Goal: Task Accomplishment & Management: Complete application form

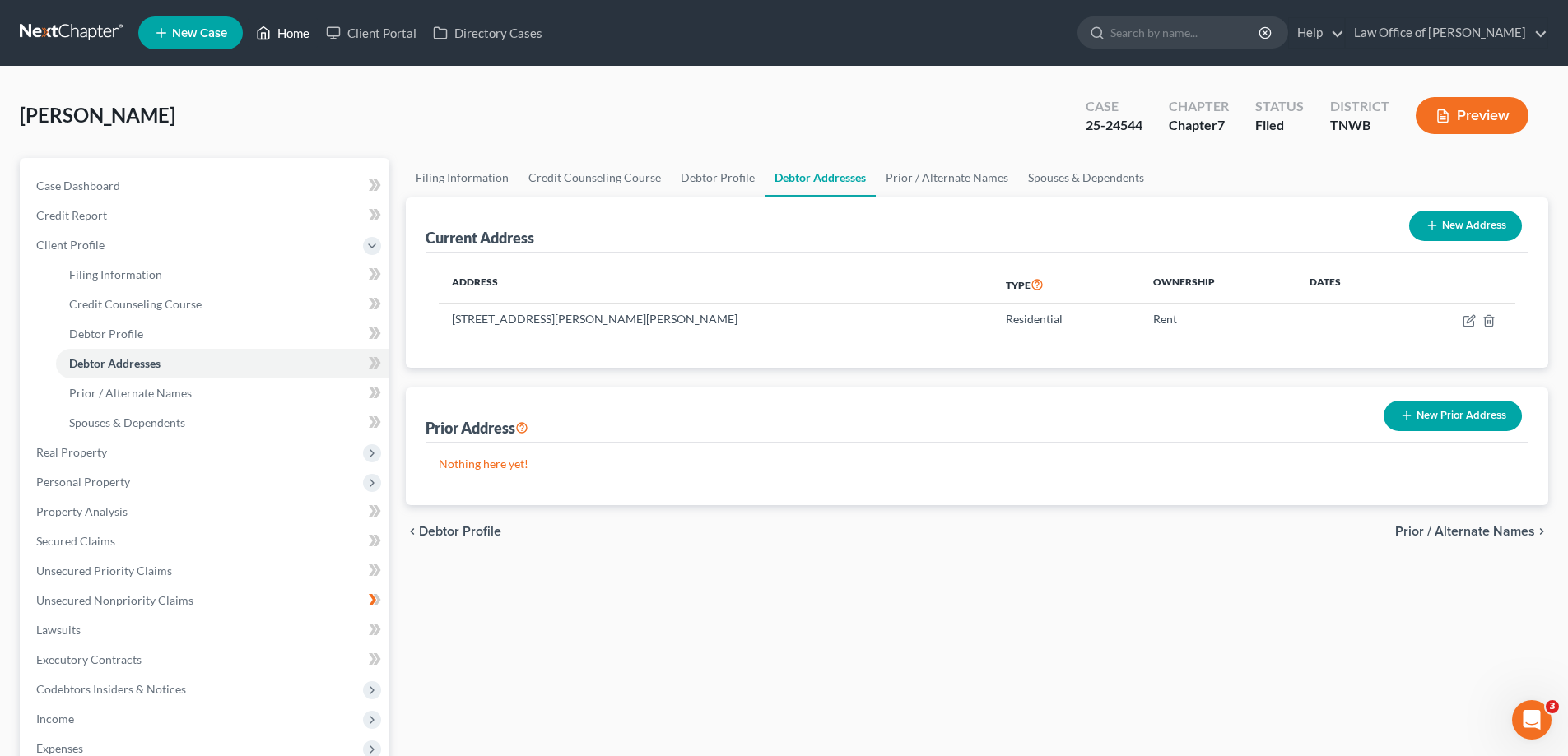
click at [303, 33] on link "Home" at bounding box center [283, 32] width 70 height 30
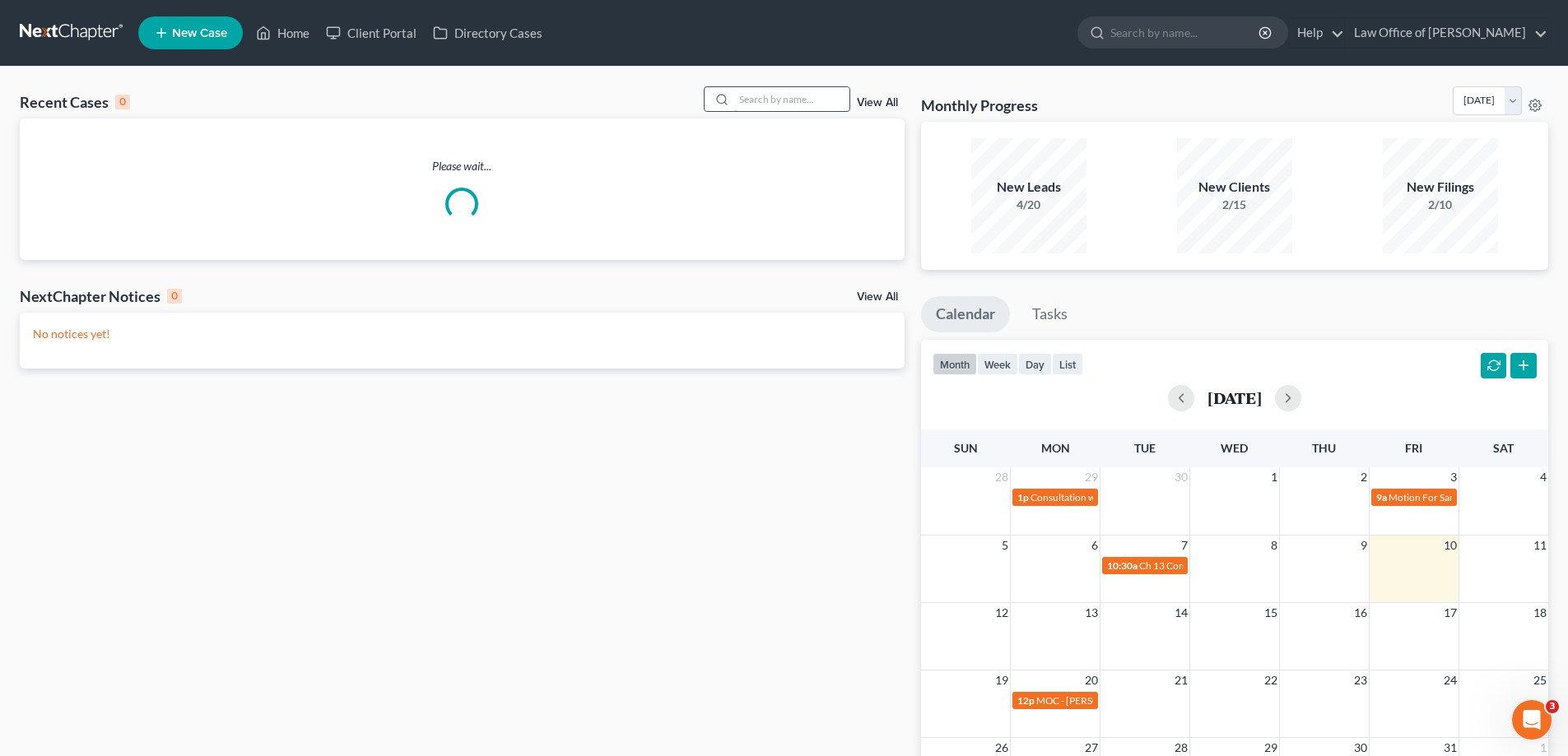
click at [795, 102] on input "search" at bounding box center [791, 99] width 115 height 24
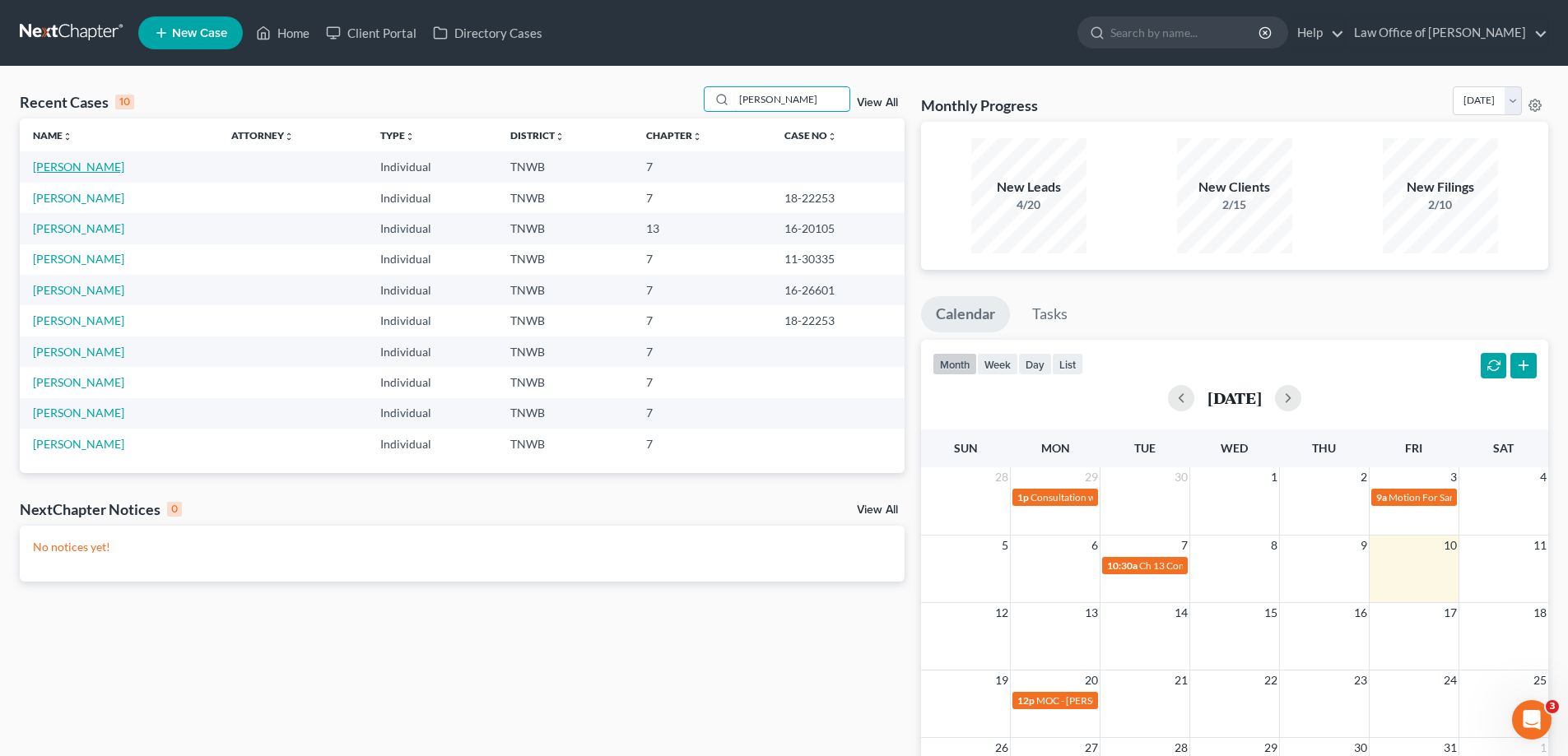
type input "[PERSON_NAME]"
click at [86, 169] on link "[PERSON_NAME]" at bounding box center [78, 167] width 91 height 14
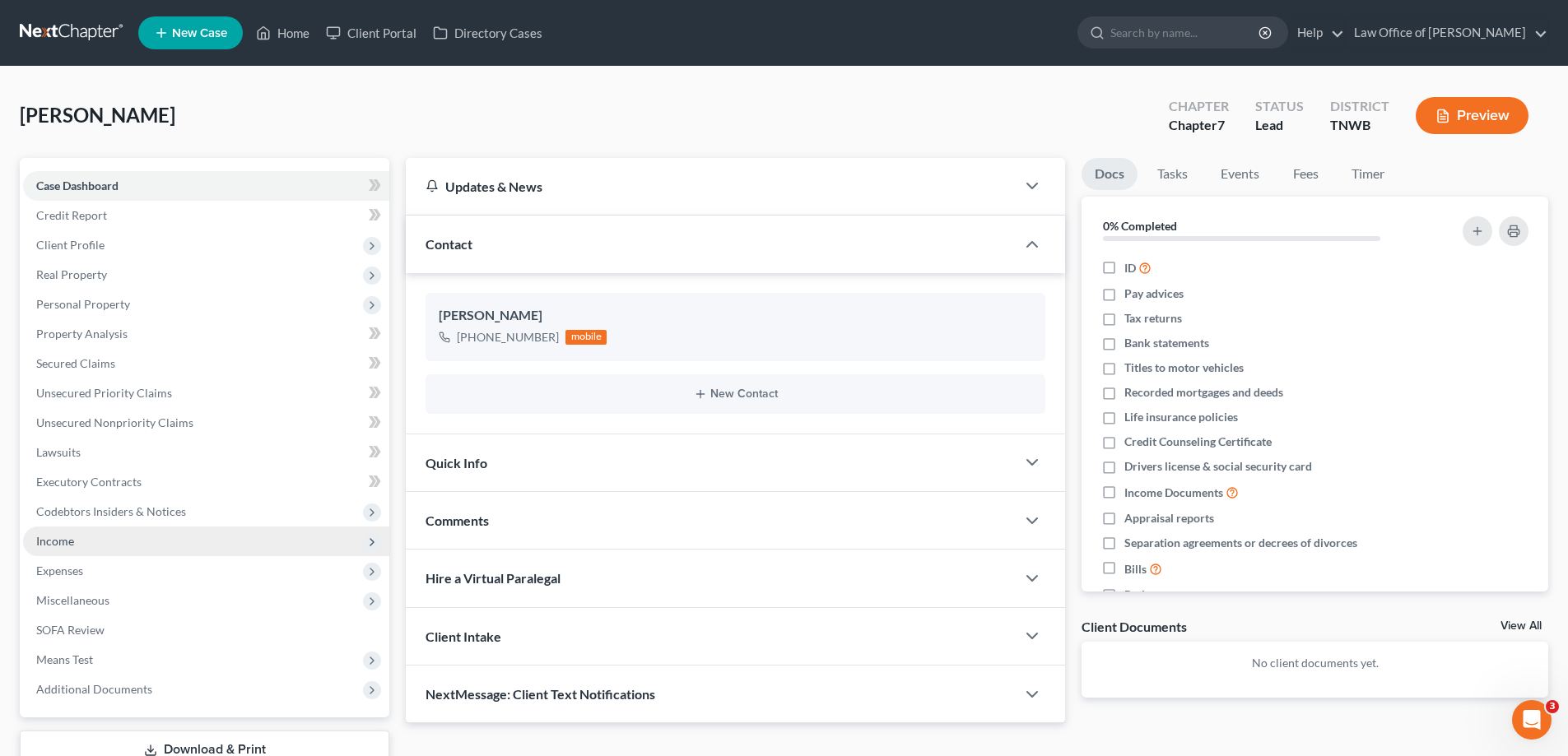
click at [79, 532] on span "Income" at bounding box center [206, 541] width 366 height 30
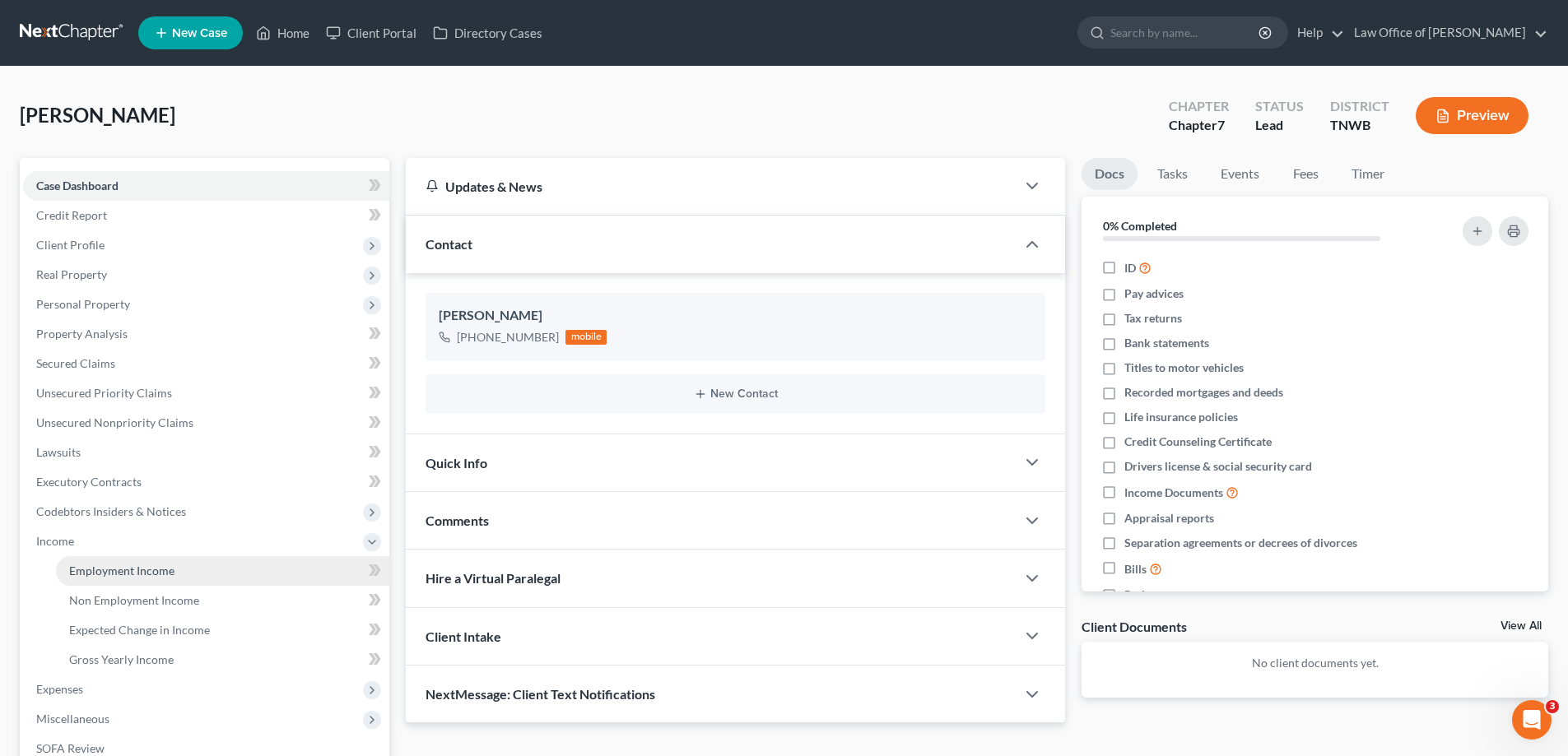
click at [102, 571] on span "Employment Income" at bounding box center [122, 570] width 106 height 14
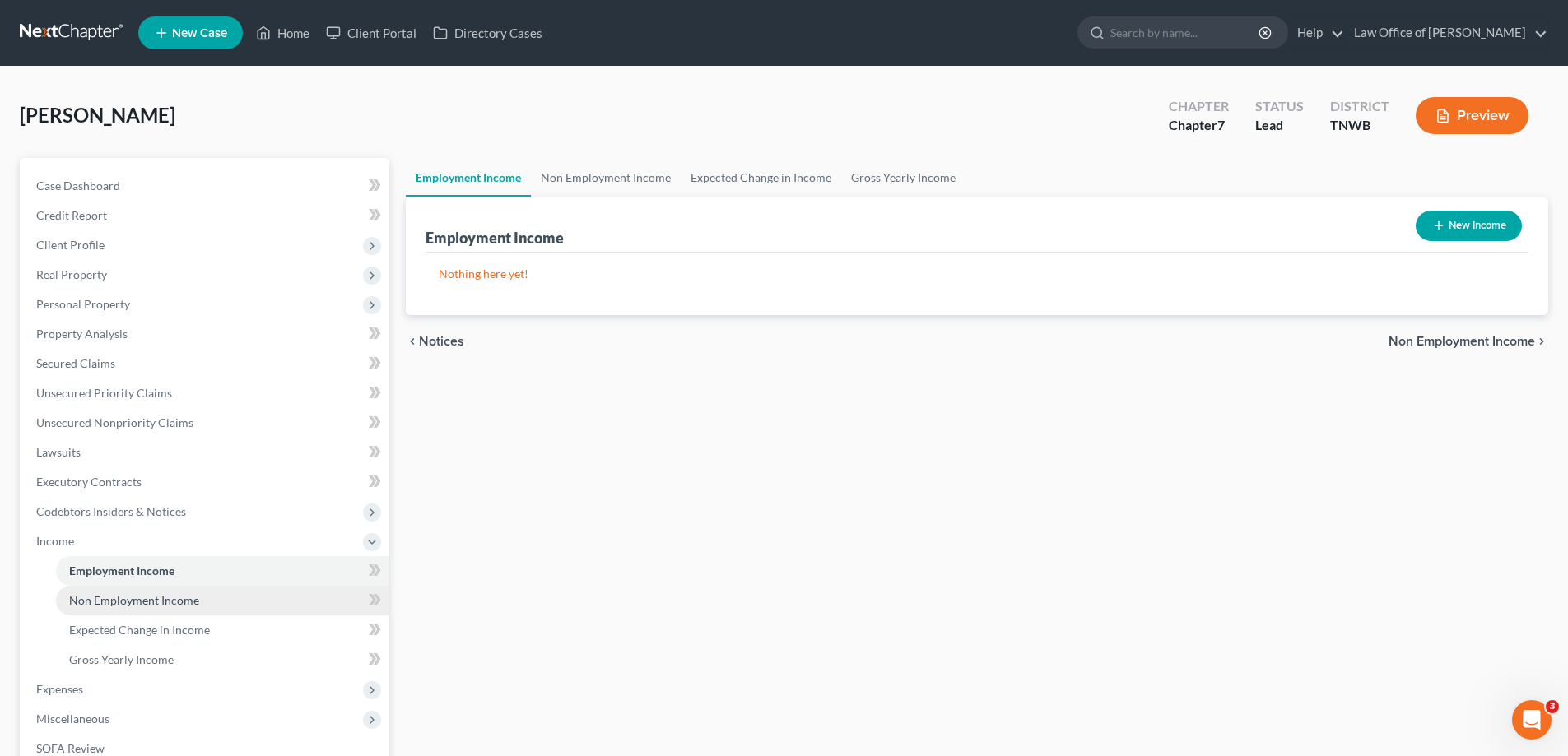
click at [101, 605] on span "Non Employment Income" at bounding box center [134, 600] width 130 height 14
click at [104, 569] on span "Employment Income" at bounding box center [122, 570] width 106 height 14
click at [299, 32] on link "Home" at bounding box center [283, 32] width 70 height 30
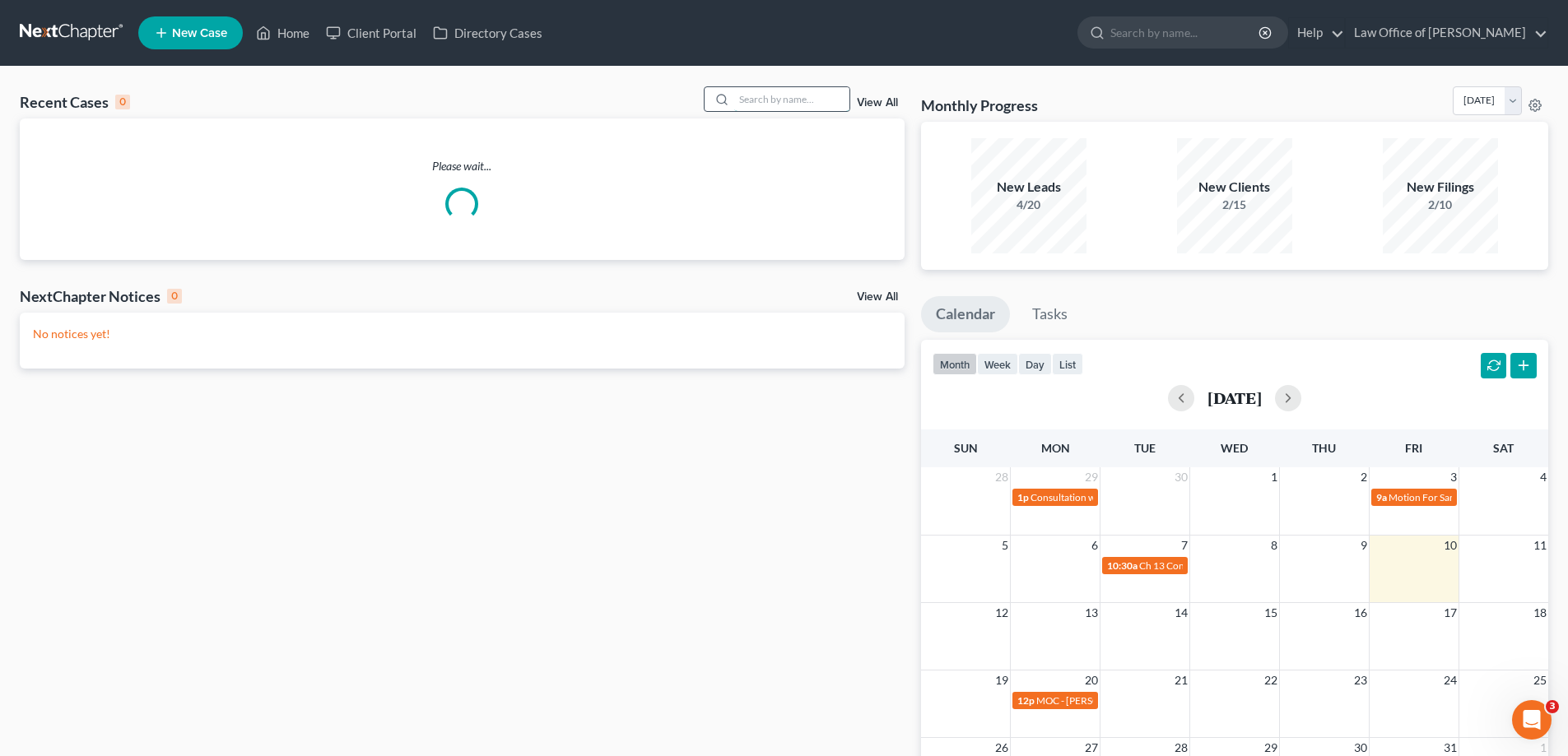
click at [811, 98] on input "search" at bounding box center [791, 99] width 115 height 24
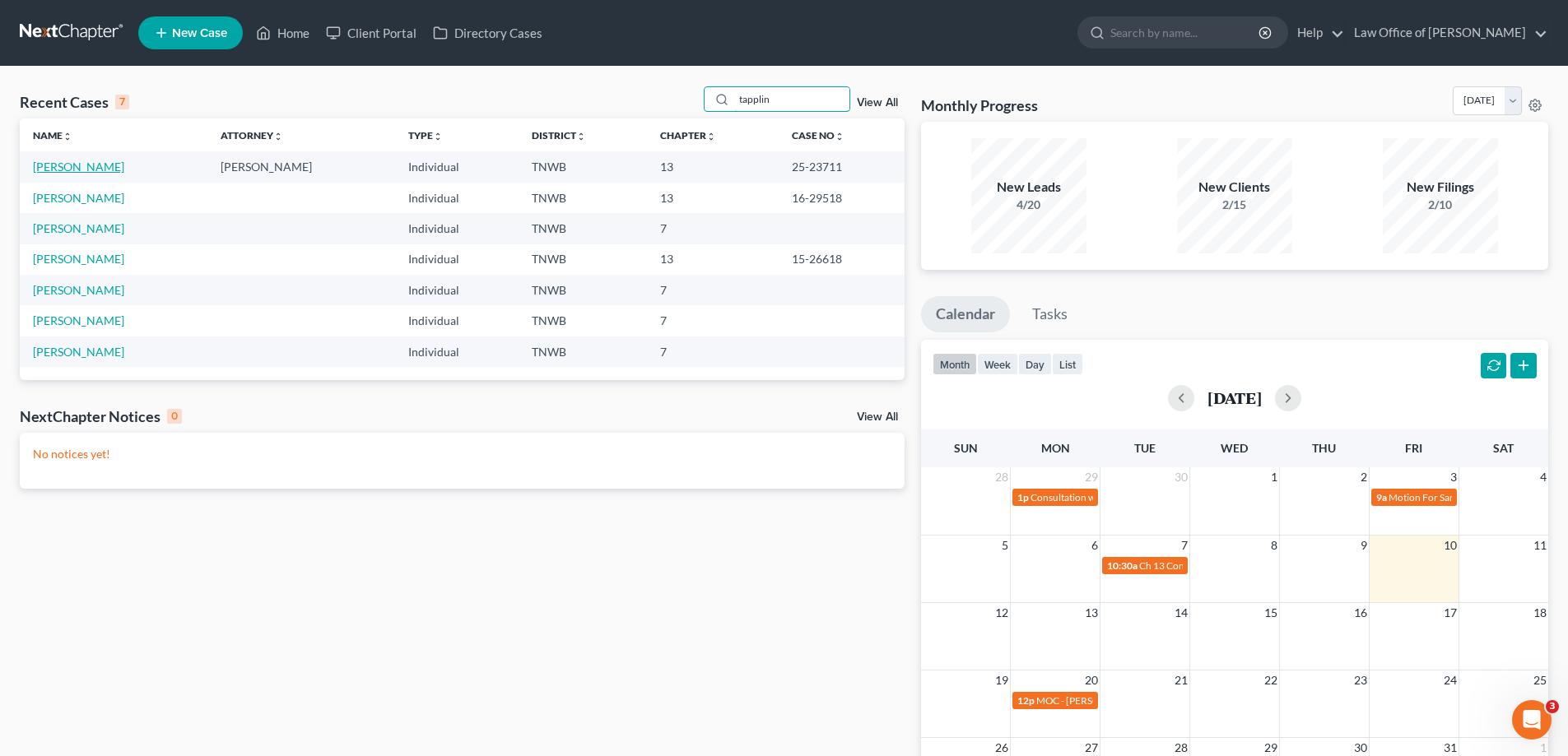
type input "tapplin"
click at [89, 169] on link "[PERSON_NAME]" at bounding box center [78, 167] width 91 height 14
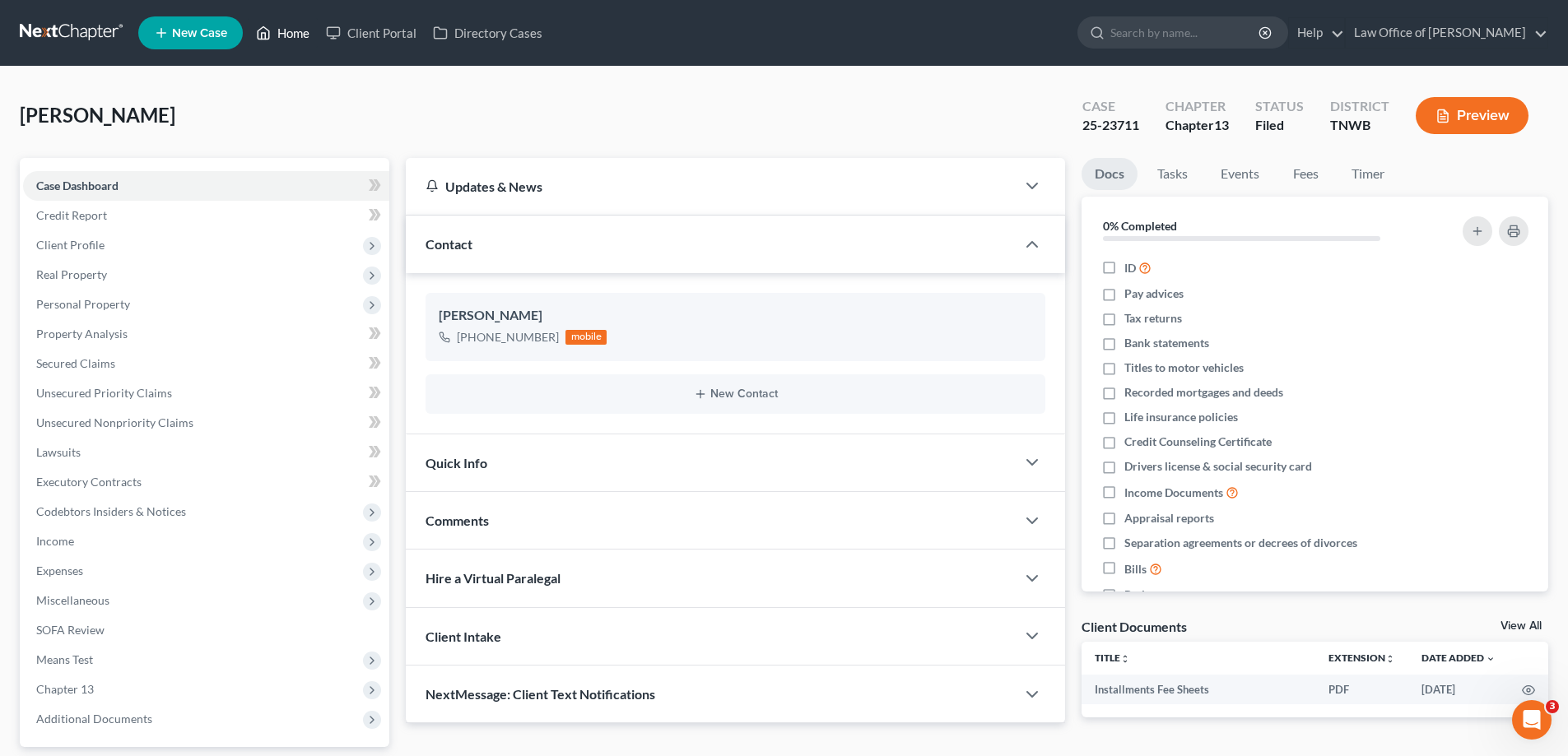
click at [300, 30] on link "Home" at bounding box center [283, 32] width 70 height 30
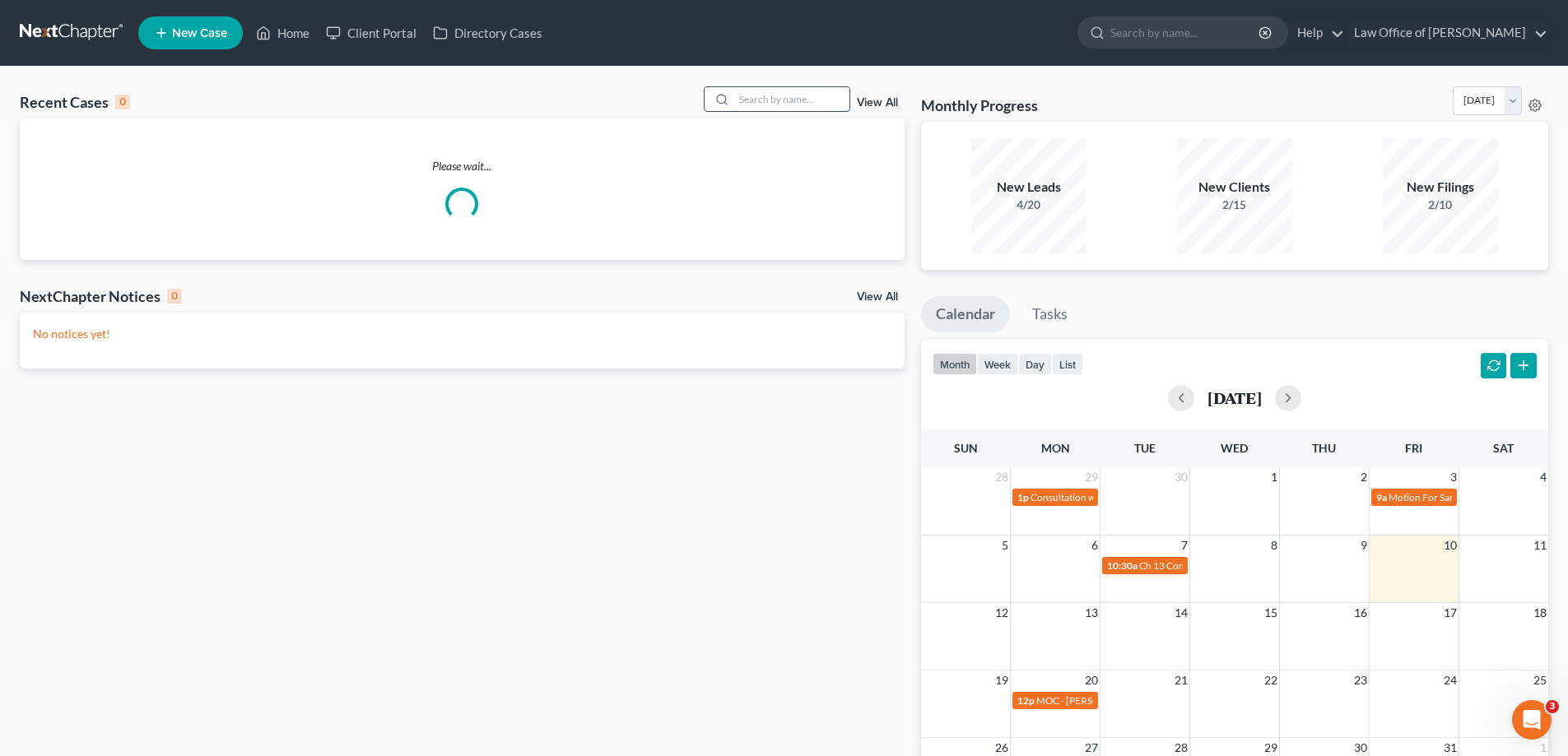
click at [758, 101] on input "search" at bounding box center [791, 99] width 115 height 24
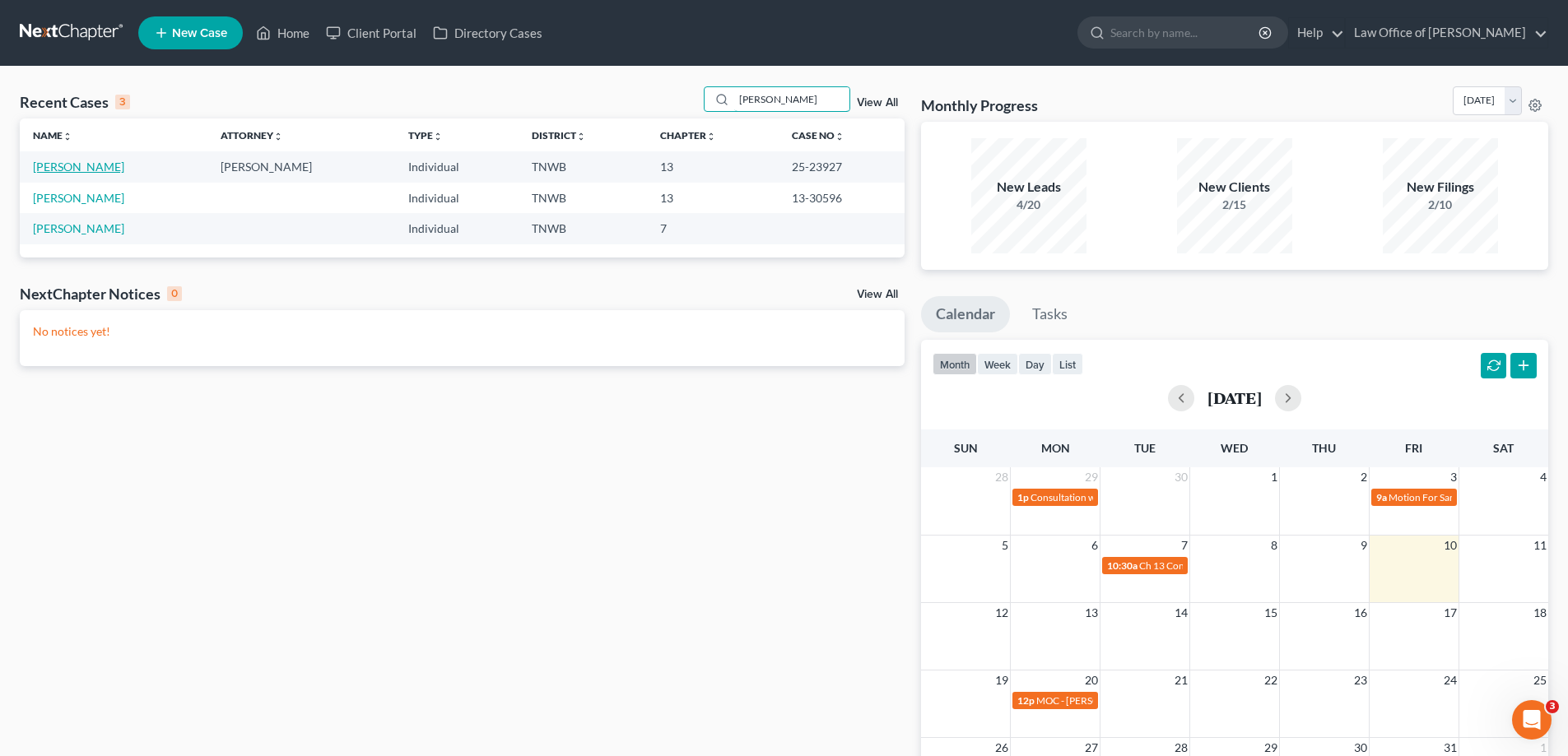
type input "[PERSON_NAME]"
click at [111, 160] on link "[PERSON_NAME]" at bounding box center [78, 167] width 91 height 14
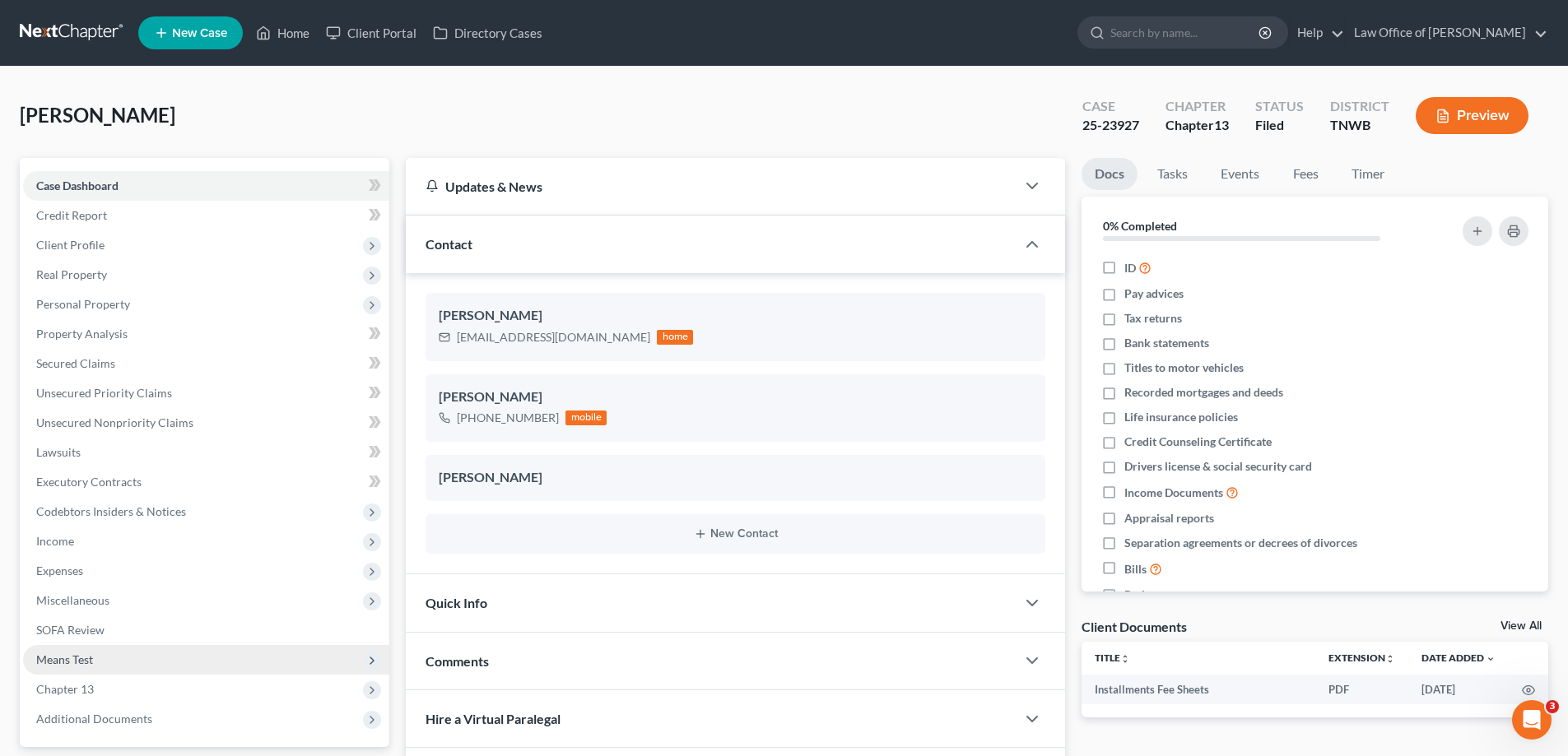
drag, startPoint x: 107, startPoint y: 686, endPoint x: 134, endPoint y: 662, distance: 36.1
click at [109, 685] on span "Chapter 13" at bounding box center [206, 690] width 366 height 30
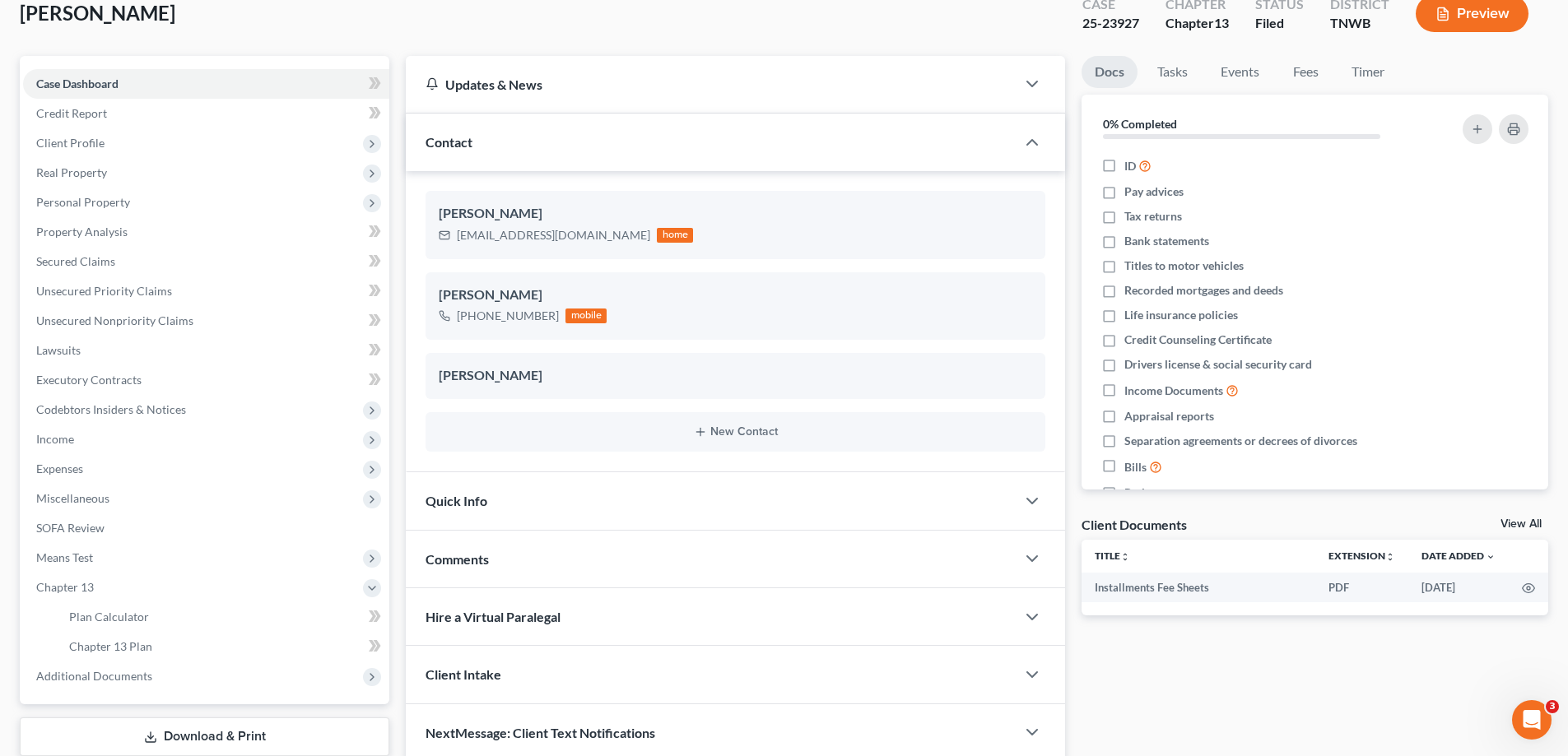
scroll to position [208, 0]
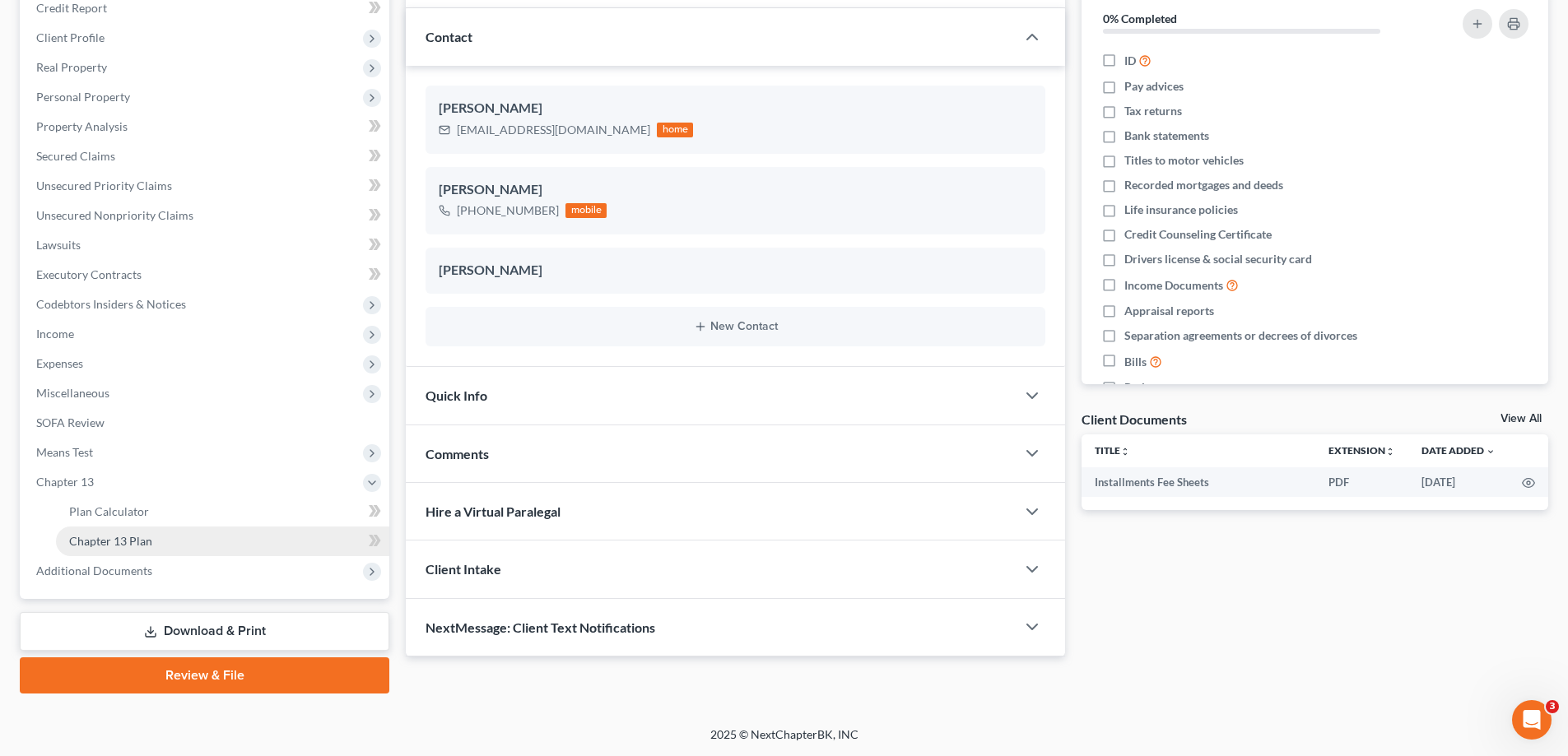
click at [135, 544] on span "Chapter 13 Plan" at bounding box center [111, 541] width 83 height 14
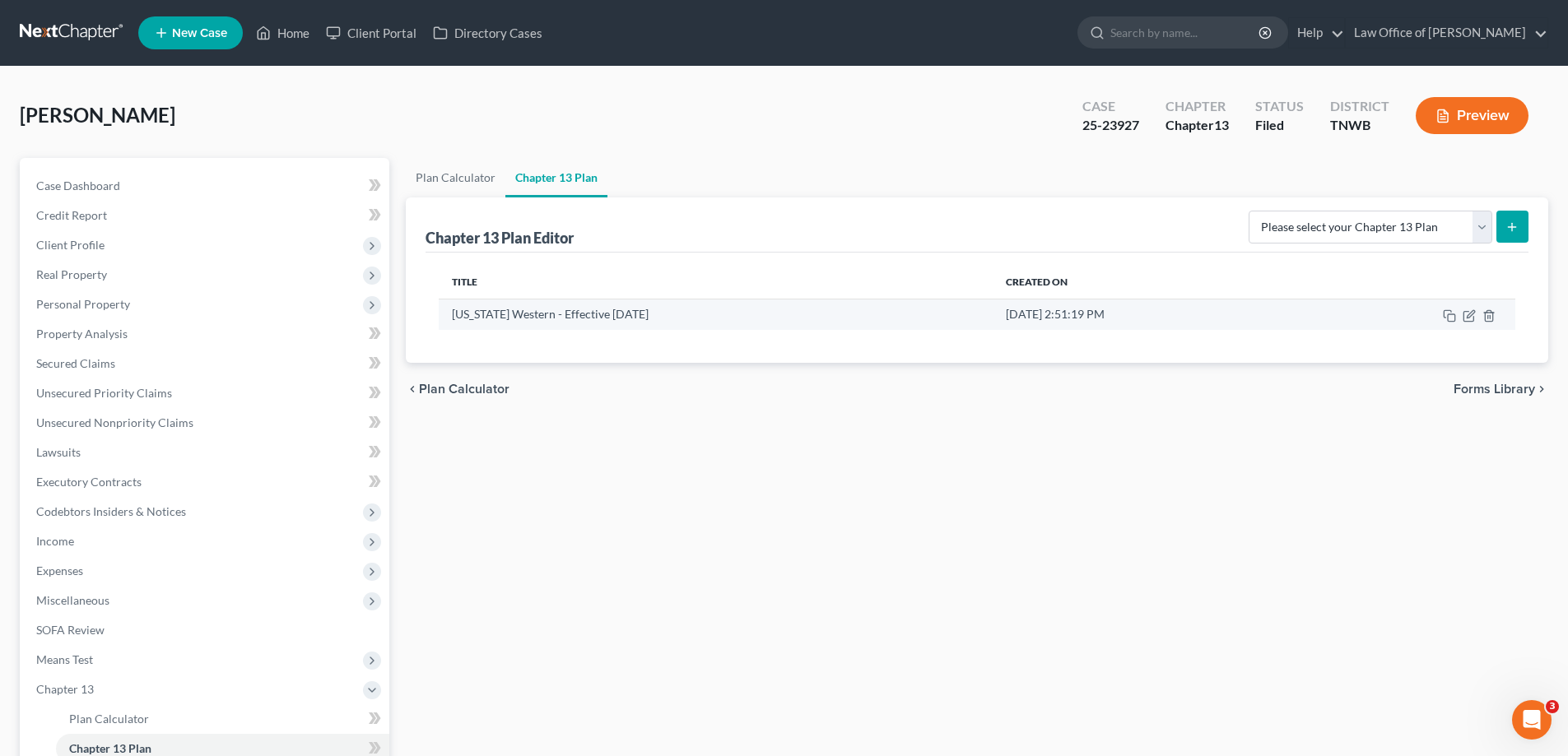
click at [1473, 305] on td at bounding box center [1409, 314] width 212 height 32
click at [1473, 310] on icon "button" at bounding box center [1471, 313] width 8 height 8
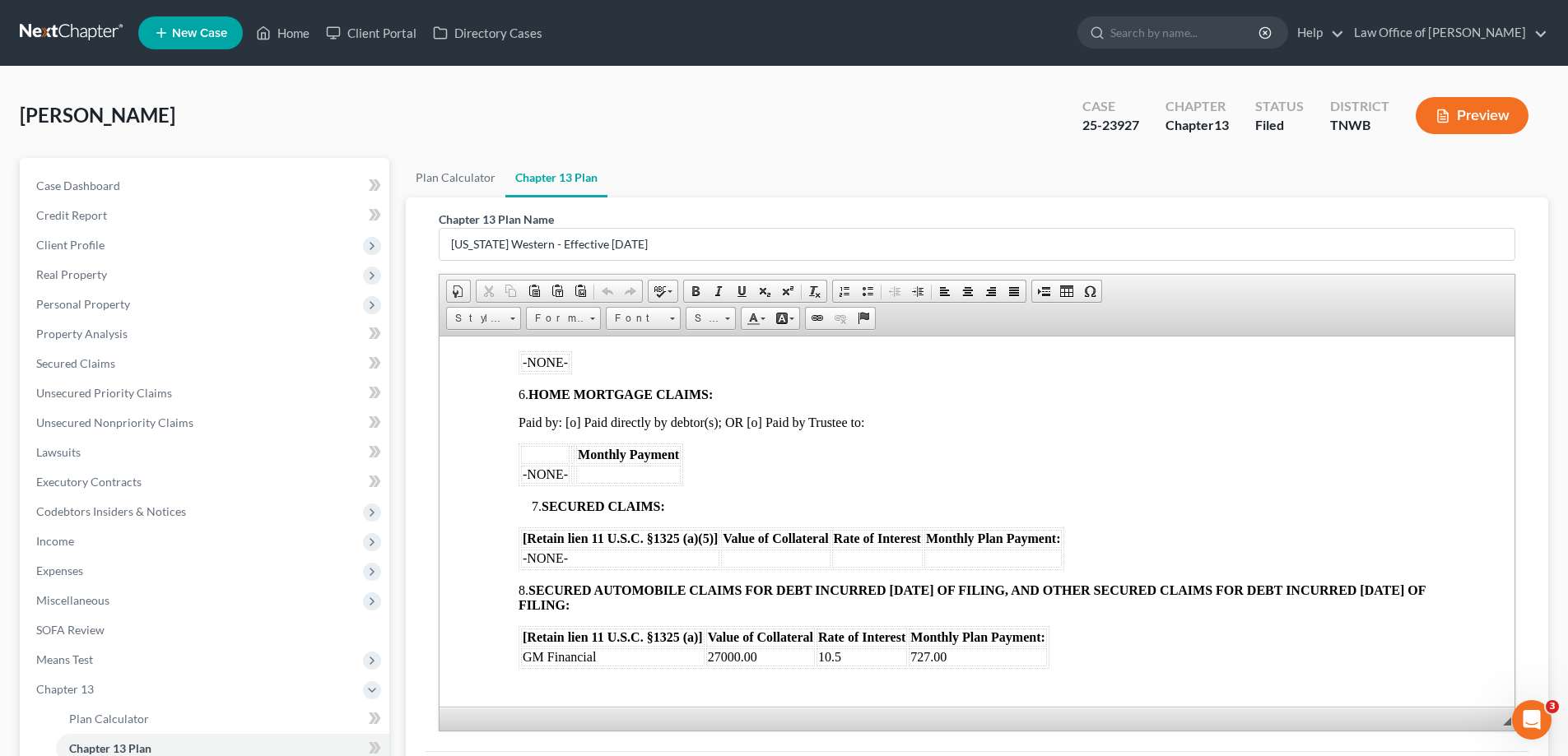
scroll to position [988, 0]
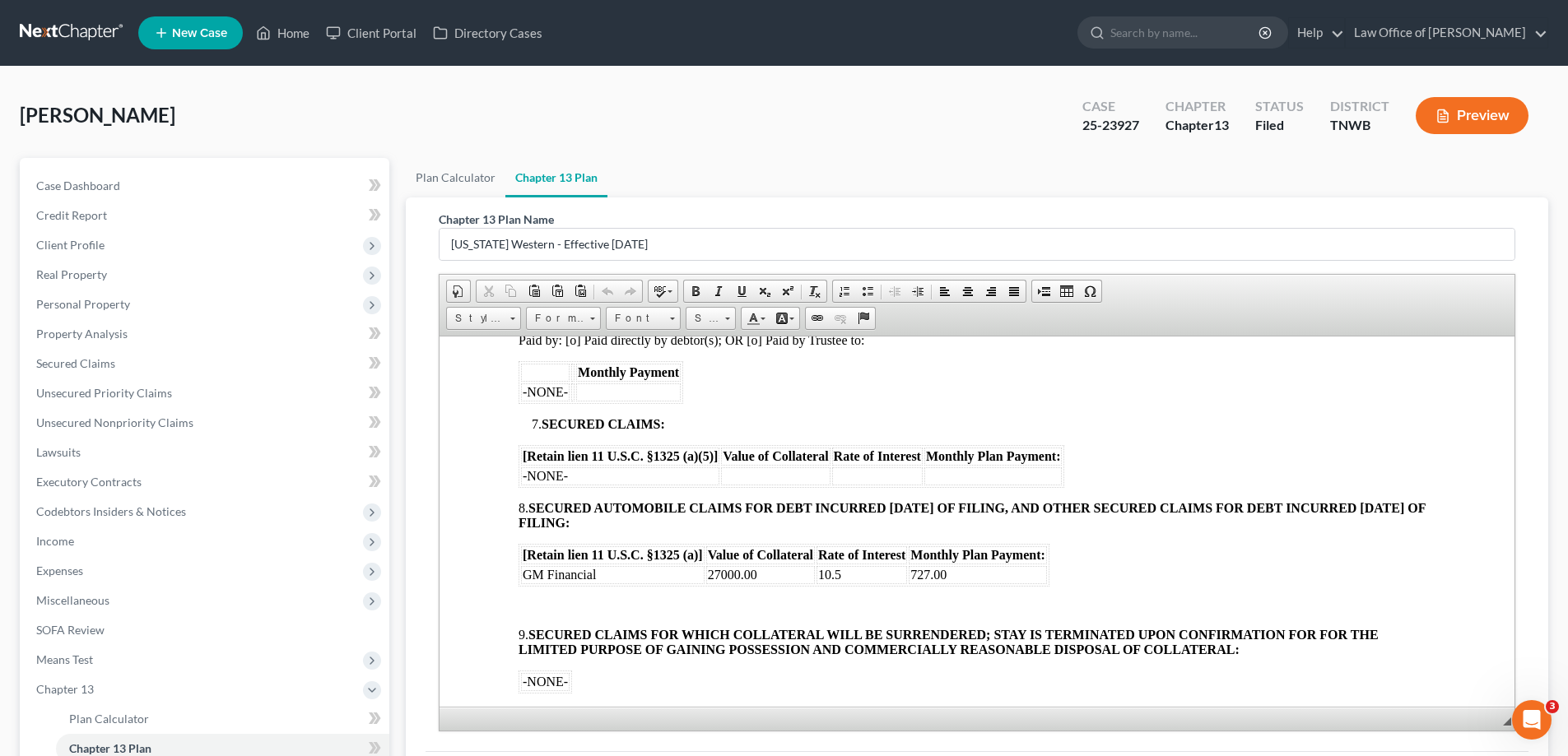
click at [757, 576] on td "27000.00" at bounding box center [761, 574] width 109 height 18
click at [946, 575] on td "727.00" at bounding box center [978, 574] width 138 height 18
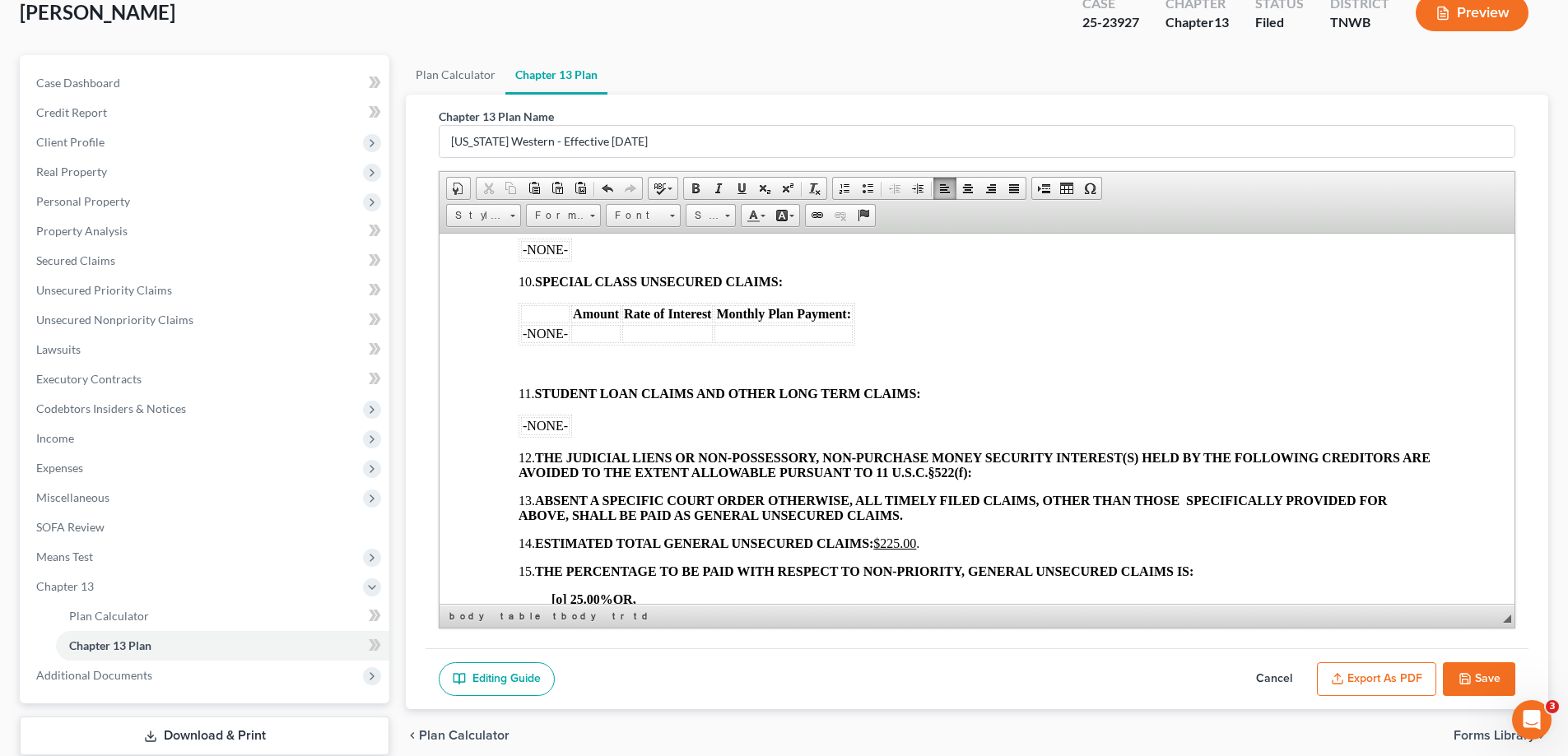
scroll to position [208, 0]
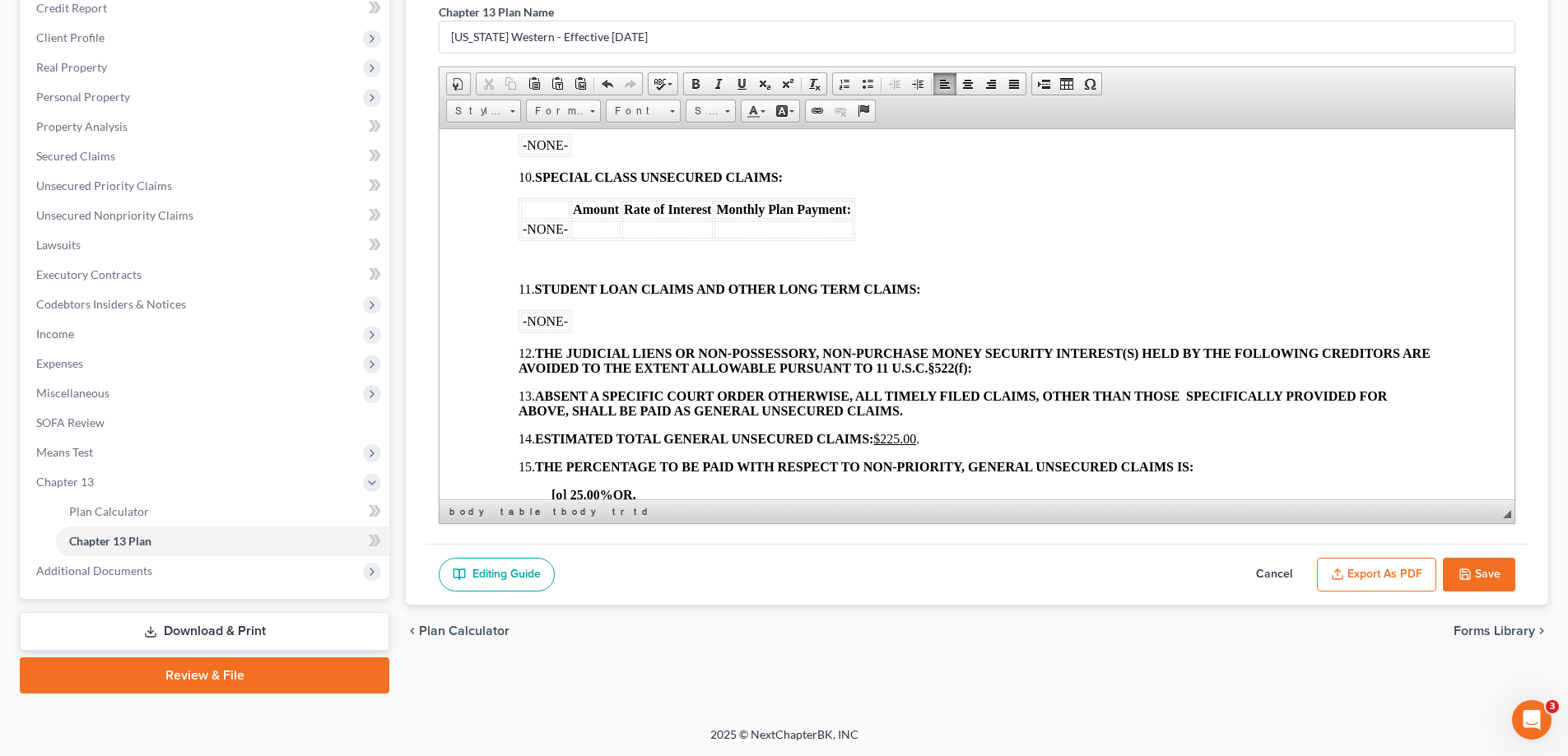
click at [1472, 573] on button "Save" at bounding box center [1479, 575] width 72 height 35
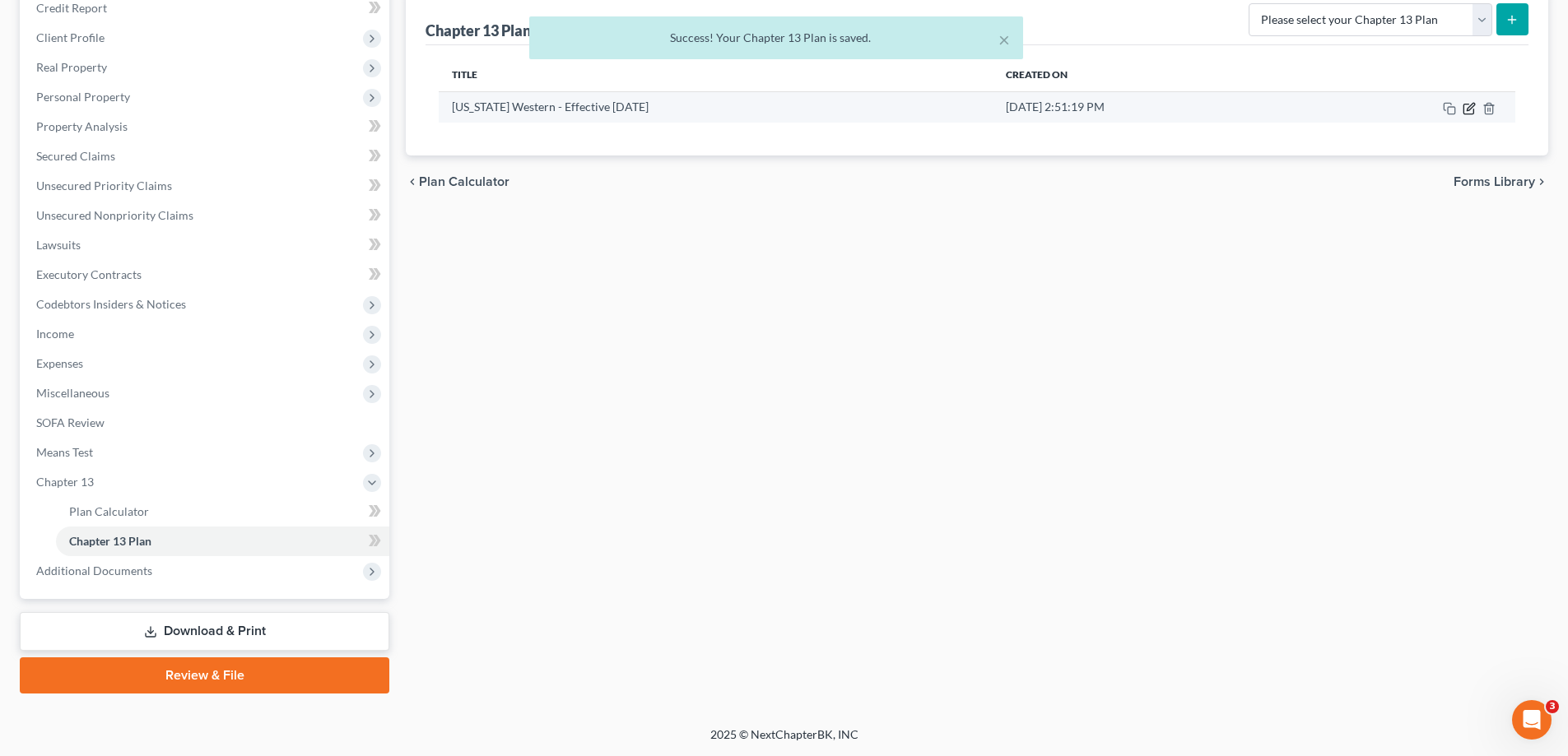
click at [1470, 106] on icon "button" at bounding box center [1471, 106] width 8 height 8
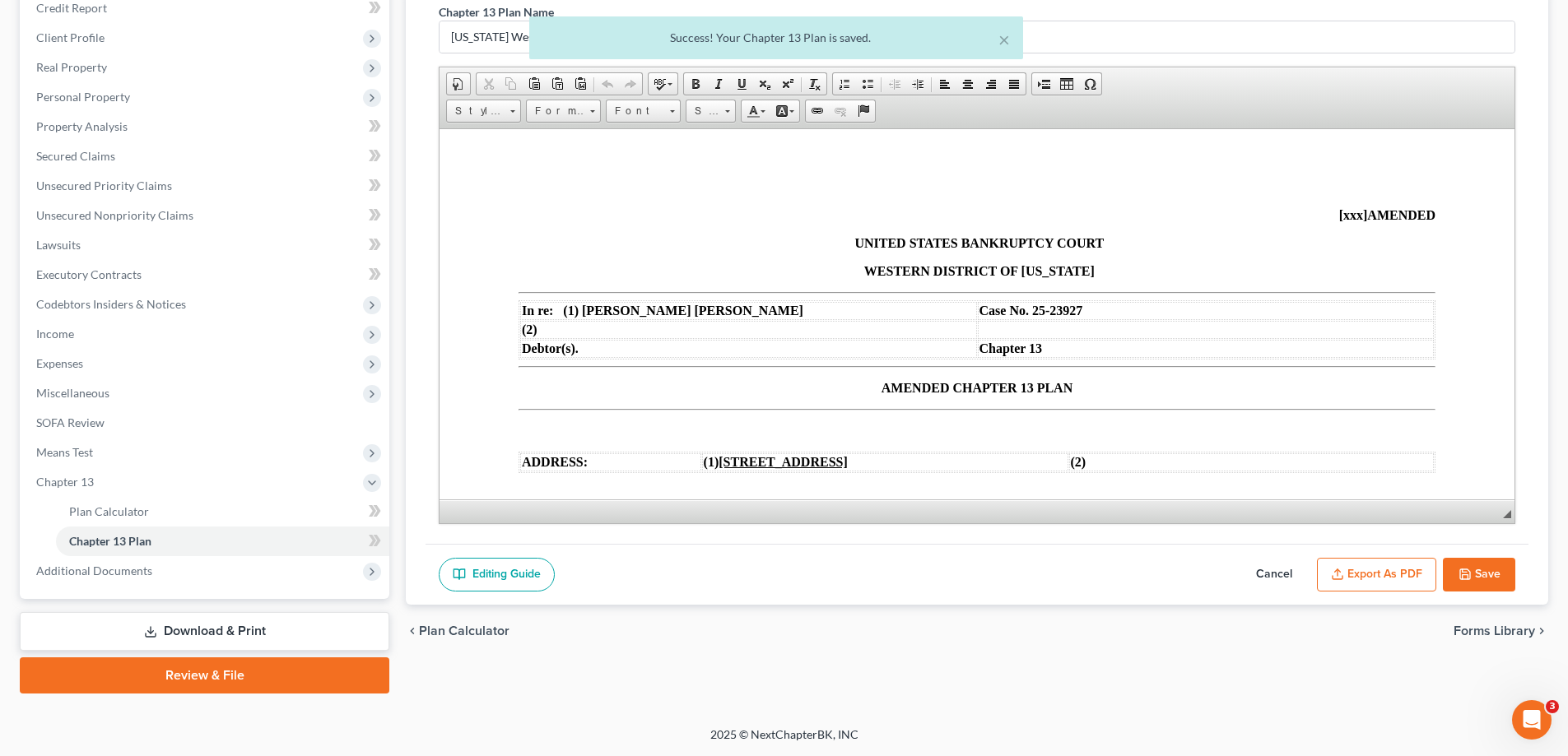
scroll to position [0, 0]
click at [1363, 575] on button "Export as PDF" at bounding box center [1377, 575] width 119 height 35
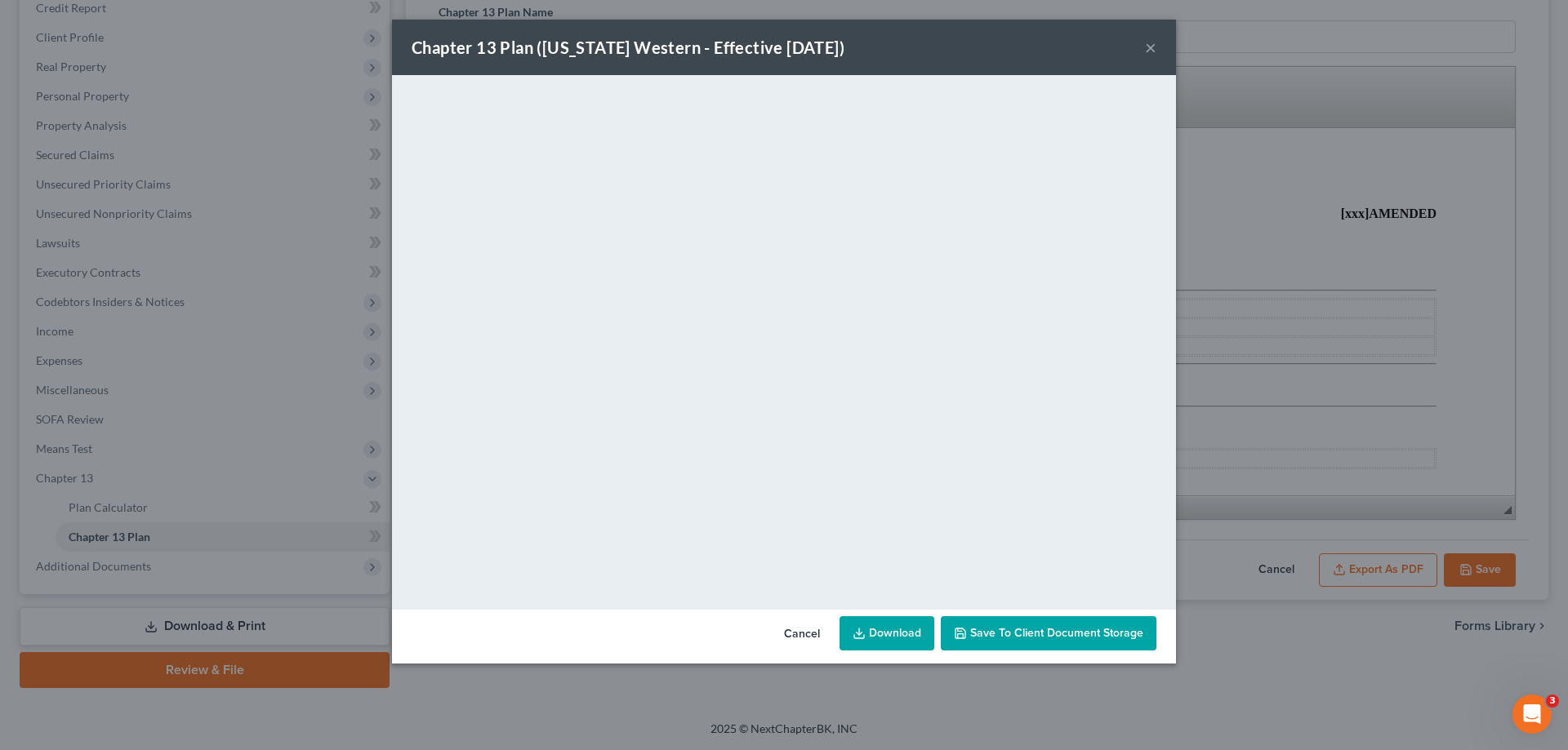
click at [1151, 47] on button "×" at bounding box center [1151, 46] width 12 height 19
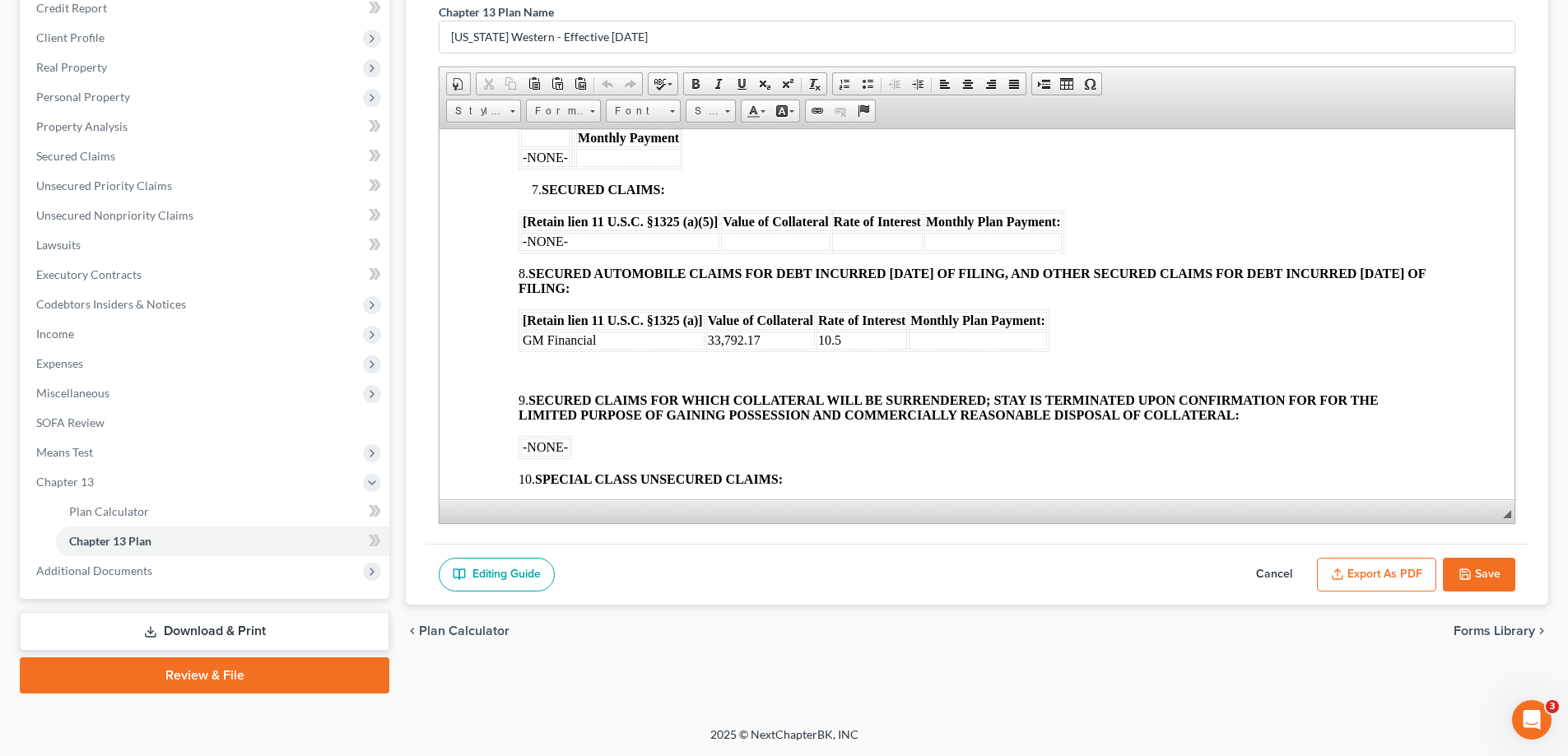
scroll to position [1070, 0]
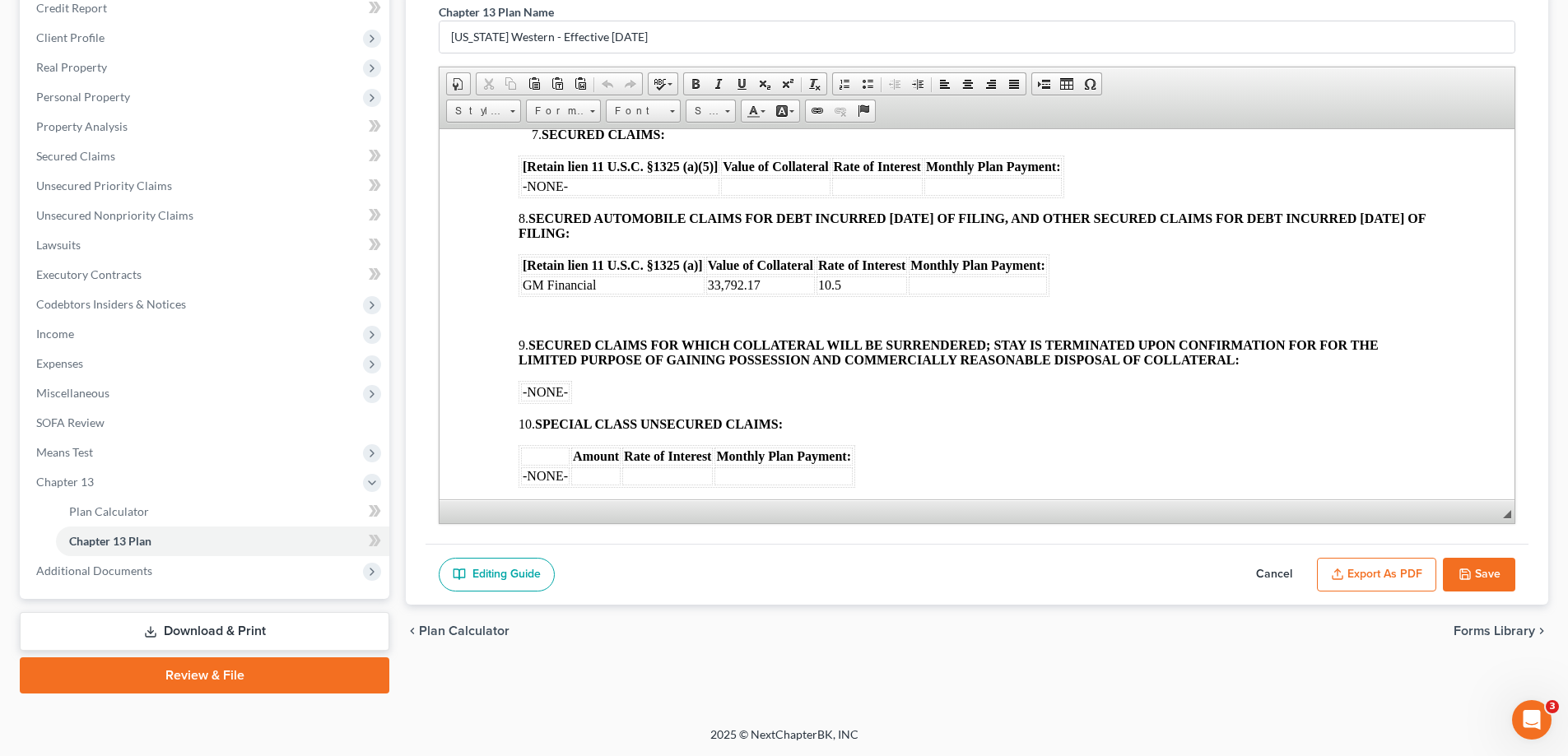
click at [976, 285] on td at bounding box center [978, 284] width 138 height 18
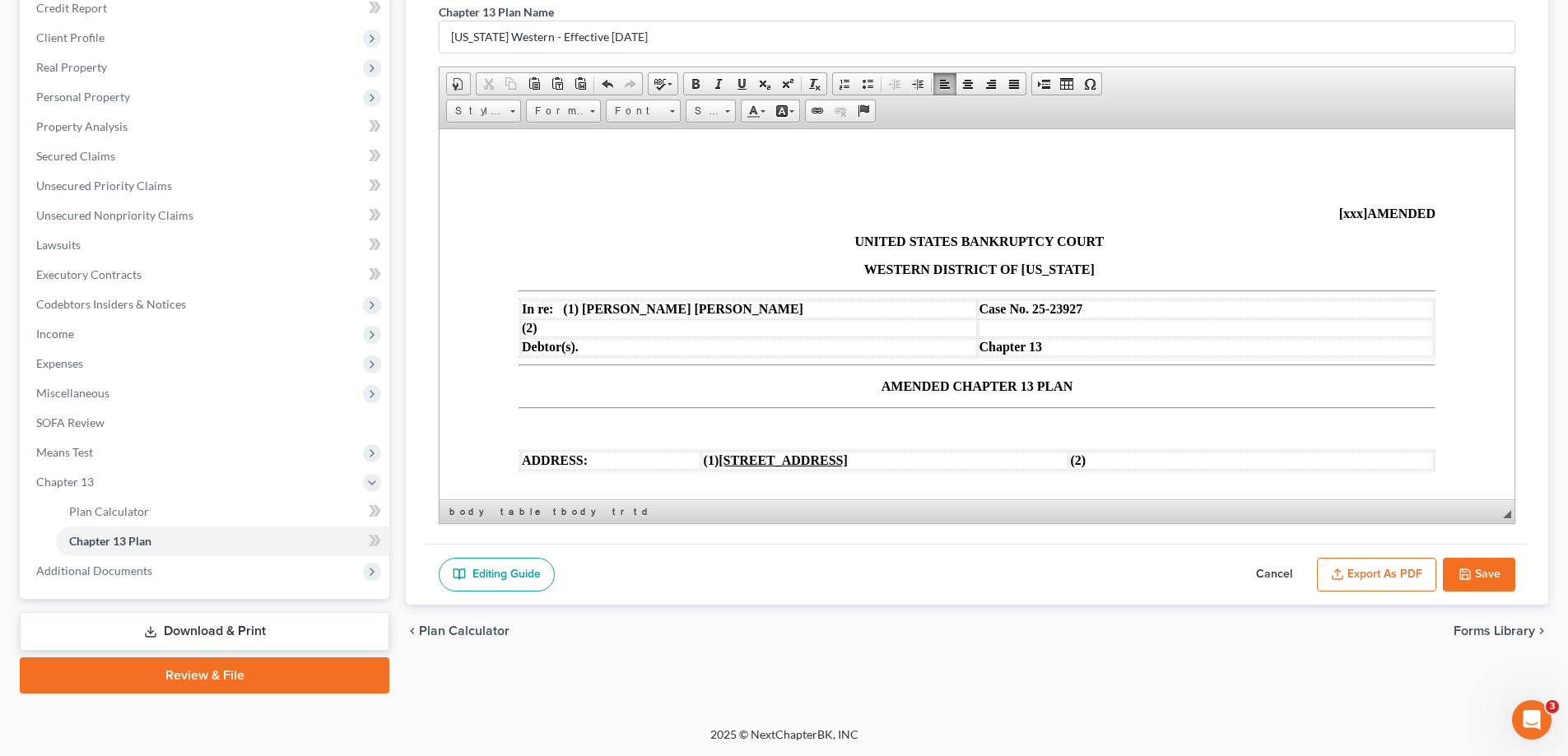
scroll to position [0, 0]
click at [882, 383] on span "AMENDED CHAPTER 13 PLAN" at bounding box center [977, 387] width 191 height 14
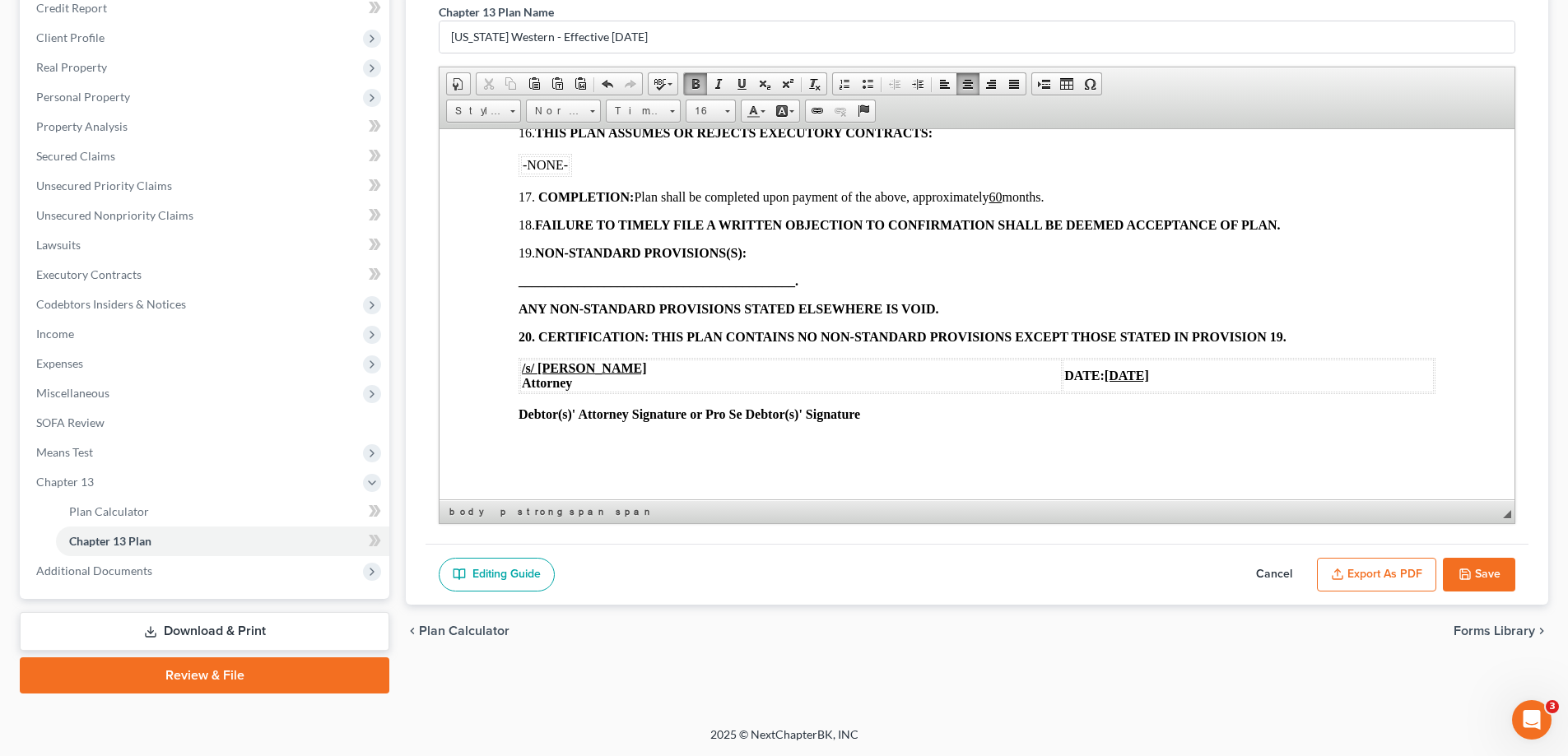
scroll to position [1737, 0]
click at [1105, 376] on u "[DATE]" at bounding box center [1127, 373] width 44 height 14
click at [1469, 568] on icon "button" at bounding box center [1465, 574] width 13 height 13
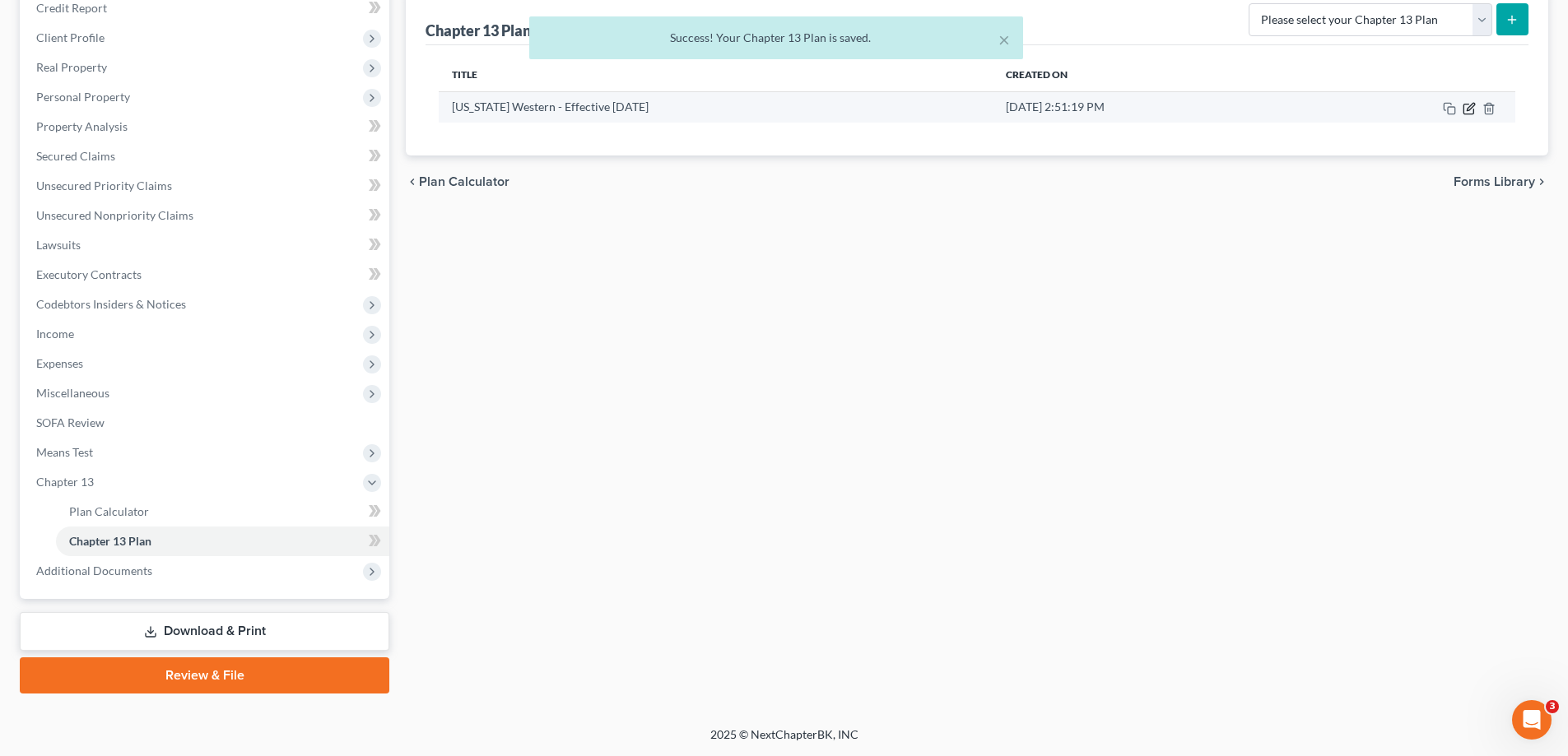
click at [1473, 109] on icon "button" at bounding box center [1469, 108] width 13 height 13
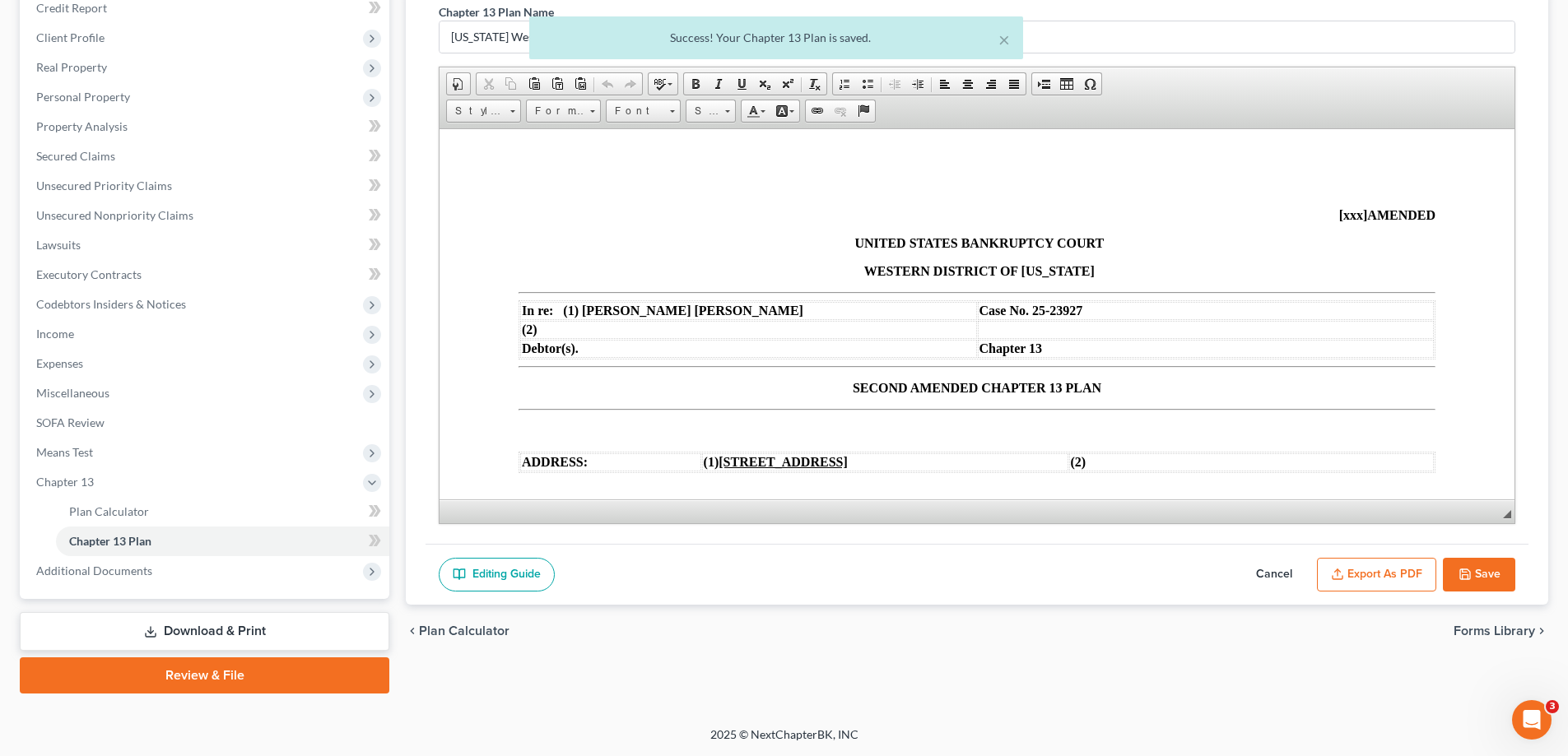
scroll to position [0, 0]
click at [1366, 572] on button "Export as PDF" at bounding box center [1377, 575] width 119 height 35
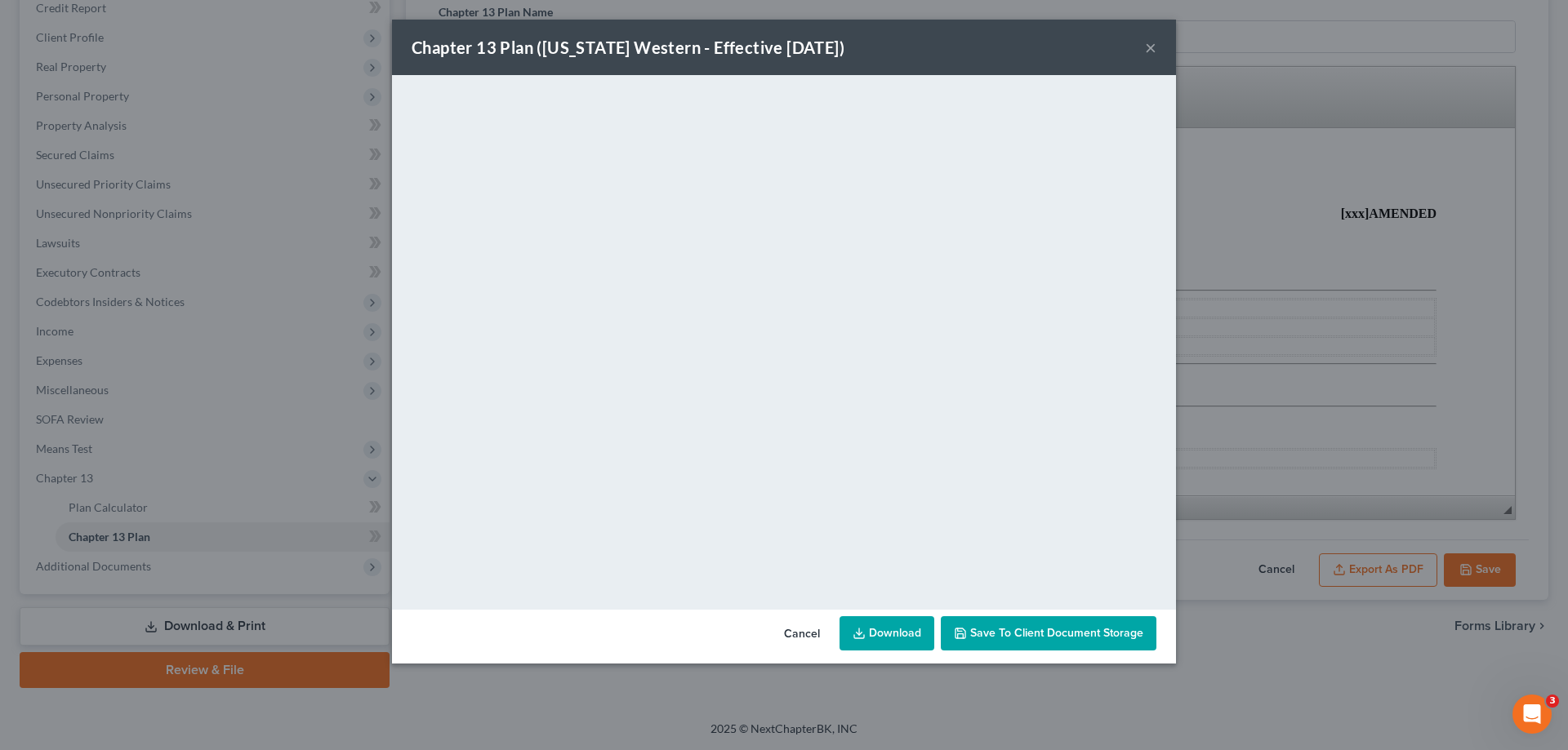
drag, startPoint x: 1156, startPoint y: 50, endPoint x: 1118, endPoint y: 76, distance: 46.0
click at [1156, 50] on button "×" at bounding box center [1151, 46] width 12 height 19
